Goal: Information Seeking & Learning: Find specific fact

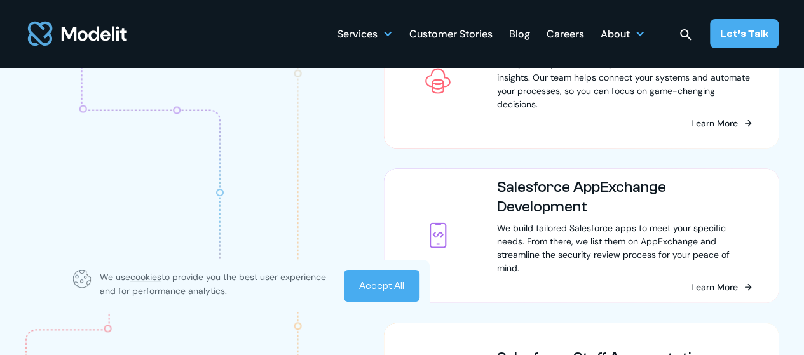
scroll to position [989, 0]
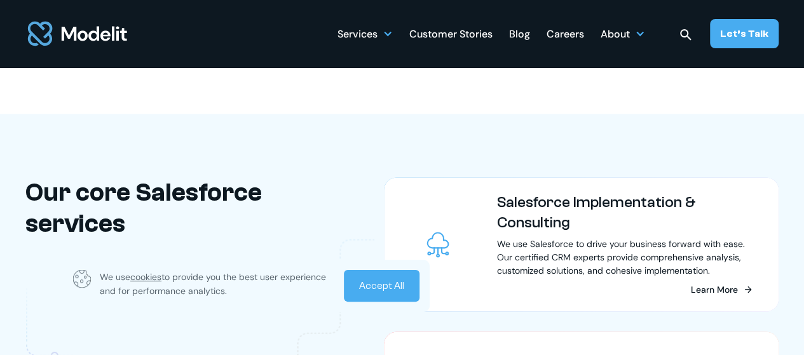
click at [693, 35] on img at bounding box center [685, 34] width 15 height 15
click at [637, 67] on input "search" at bounding box center [680, 70] width 124 height 28
type input "********"
click at [742, 56] on input "submit" at bounding box center [756, 70] width 29 height 28
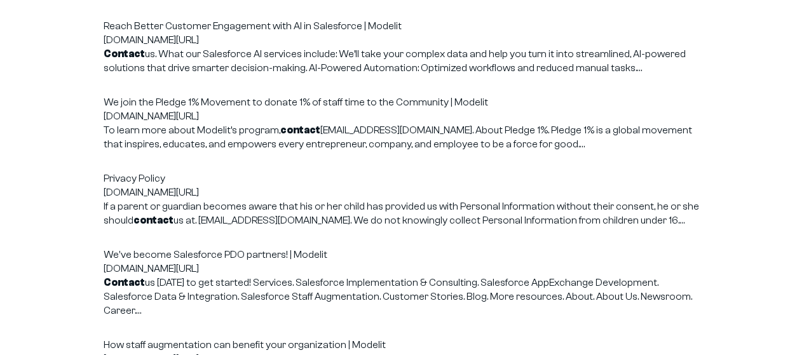
scroll to position [517, 0]
